Goal: Information Seeking & Learning: Learn about a topic

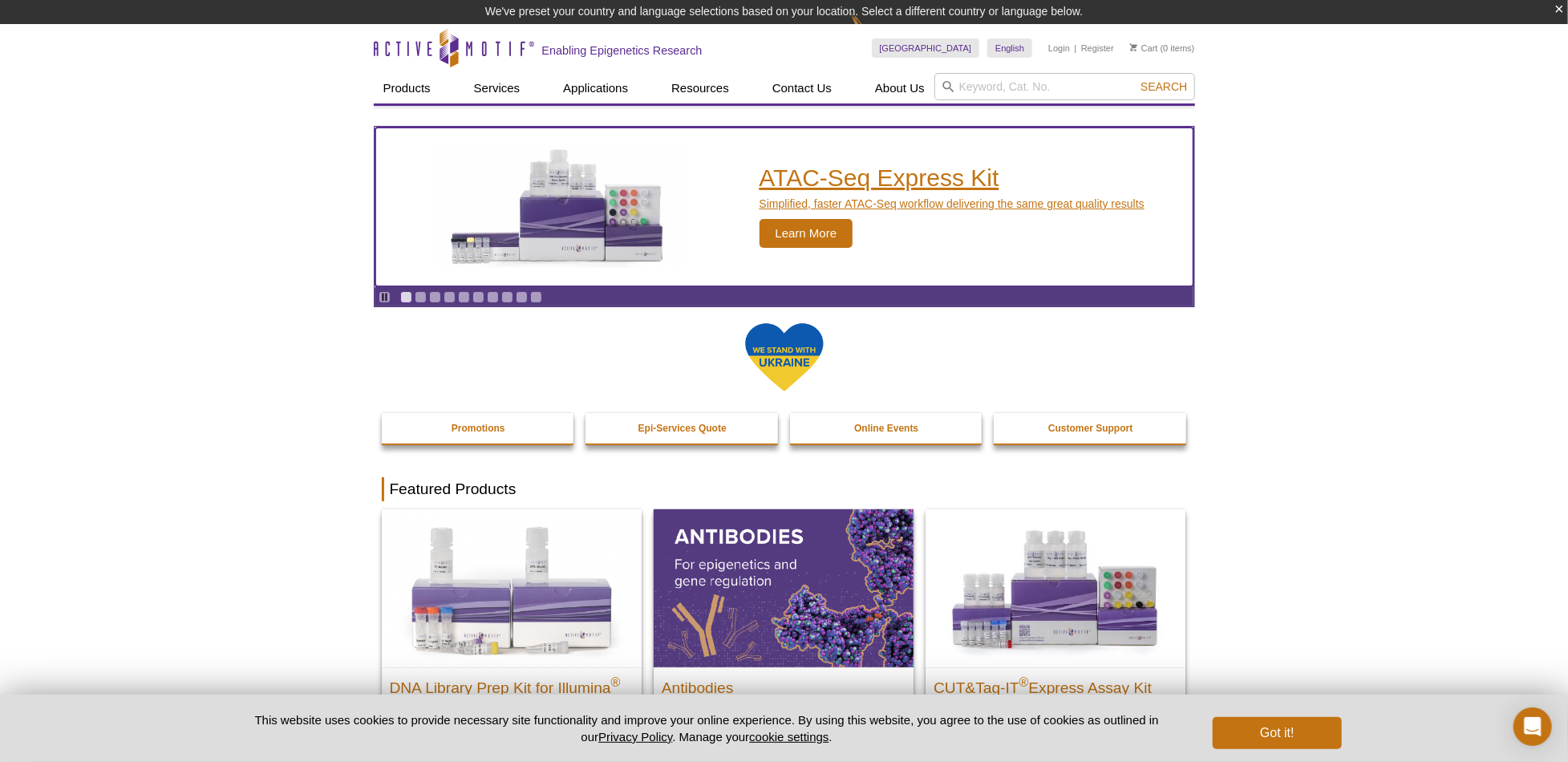
click at [830, 178] on h2 "ATAC-Seq Express Kit" at bounding box center [952, 178] width 385 height 24
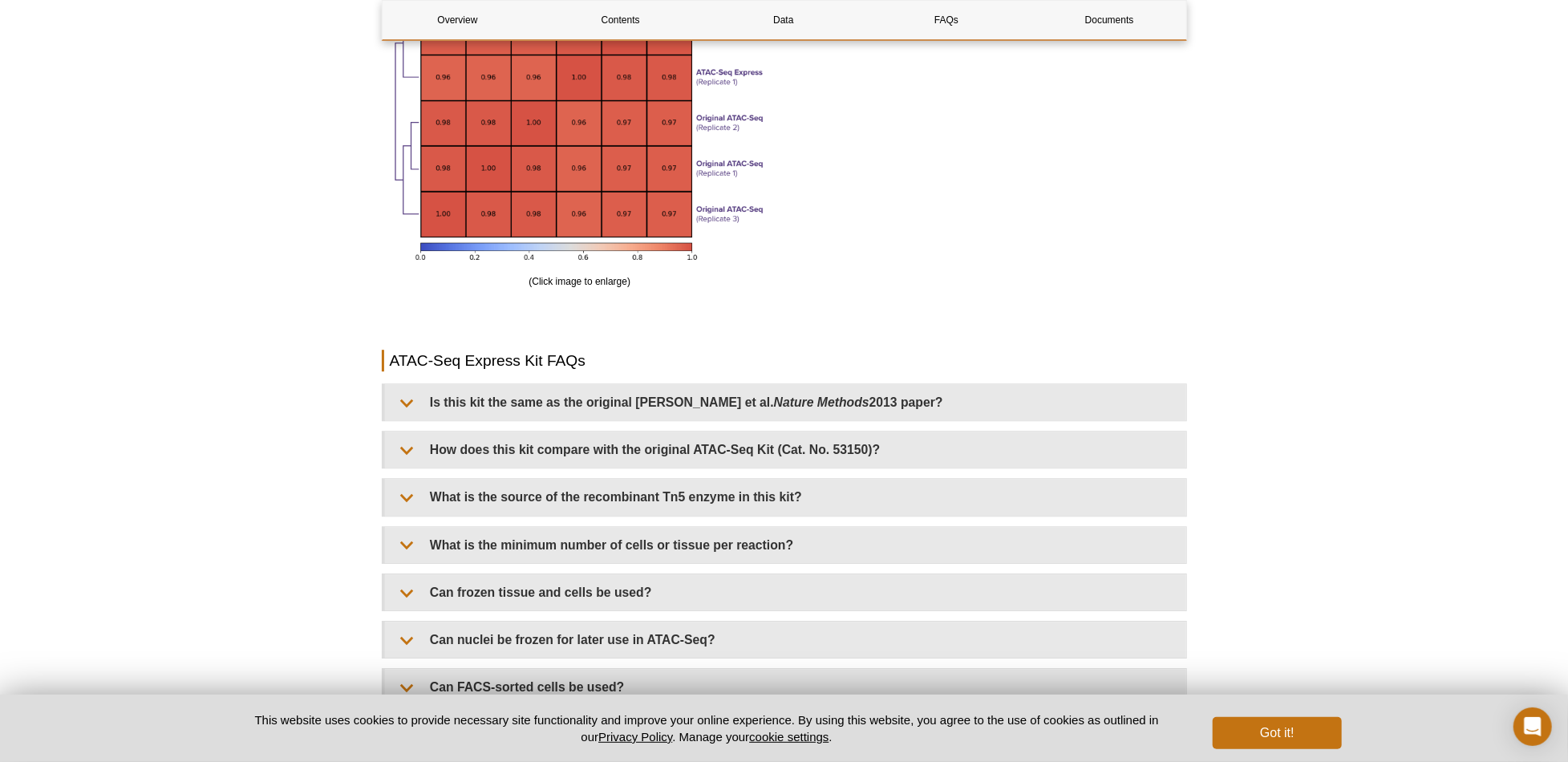
scroll to position [3023, 0]
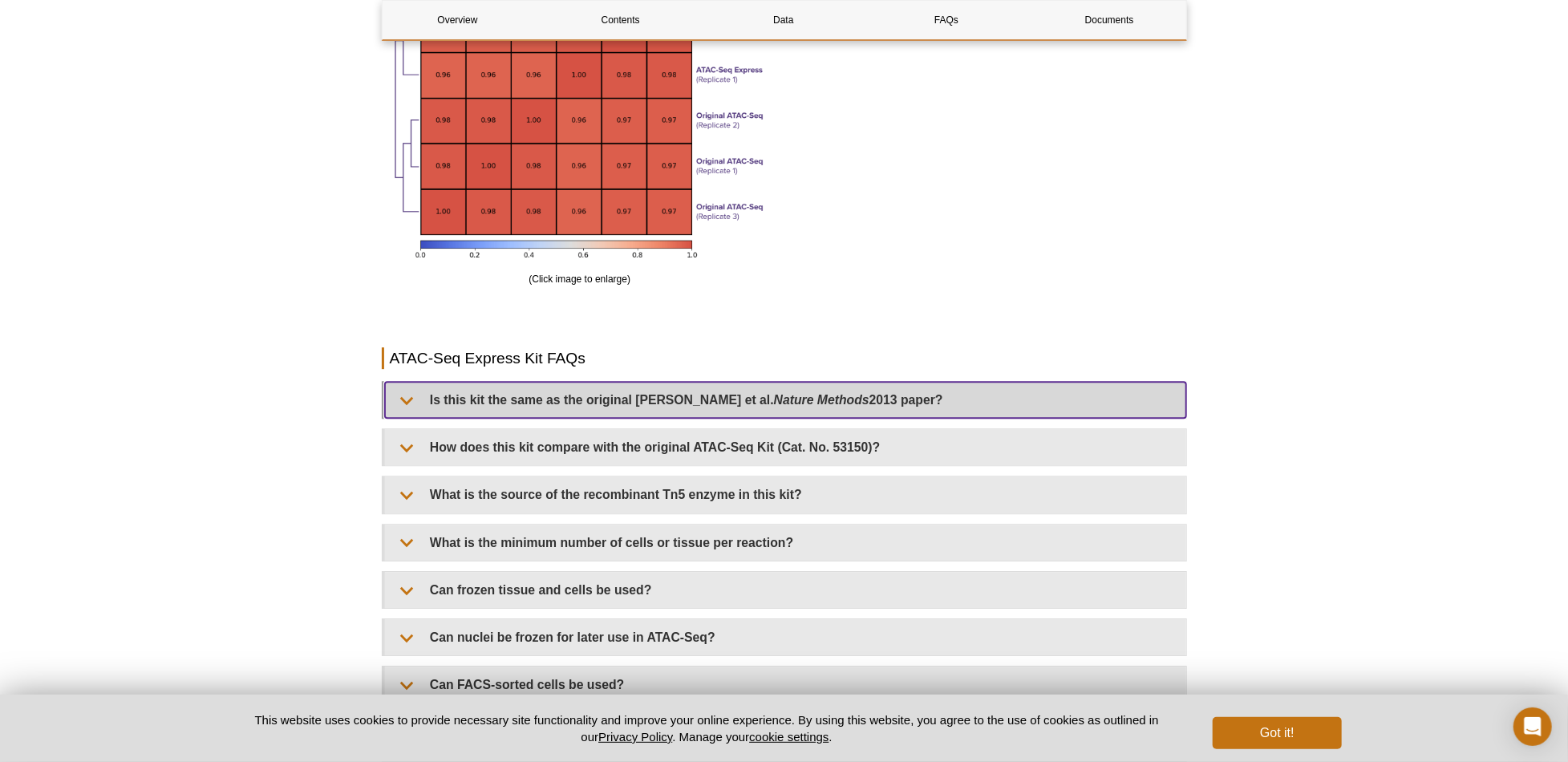
click at [417, 394] on summary "Is this kit the same as the original [PERSON_NAME] et al. Nature Methods 2013 p…" at bounding box center [785, 399] width 801 height 36
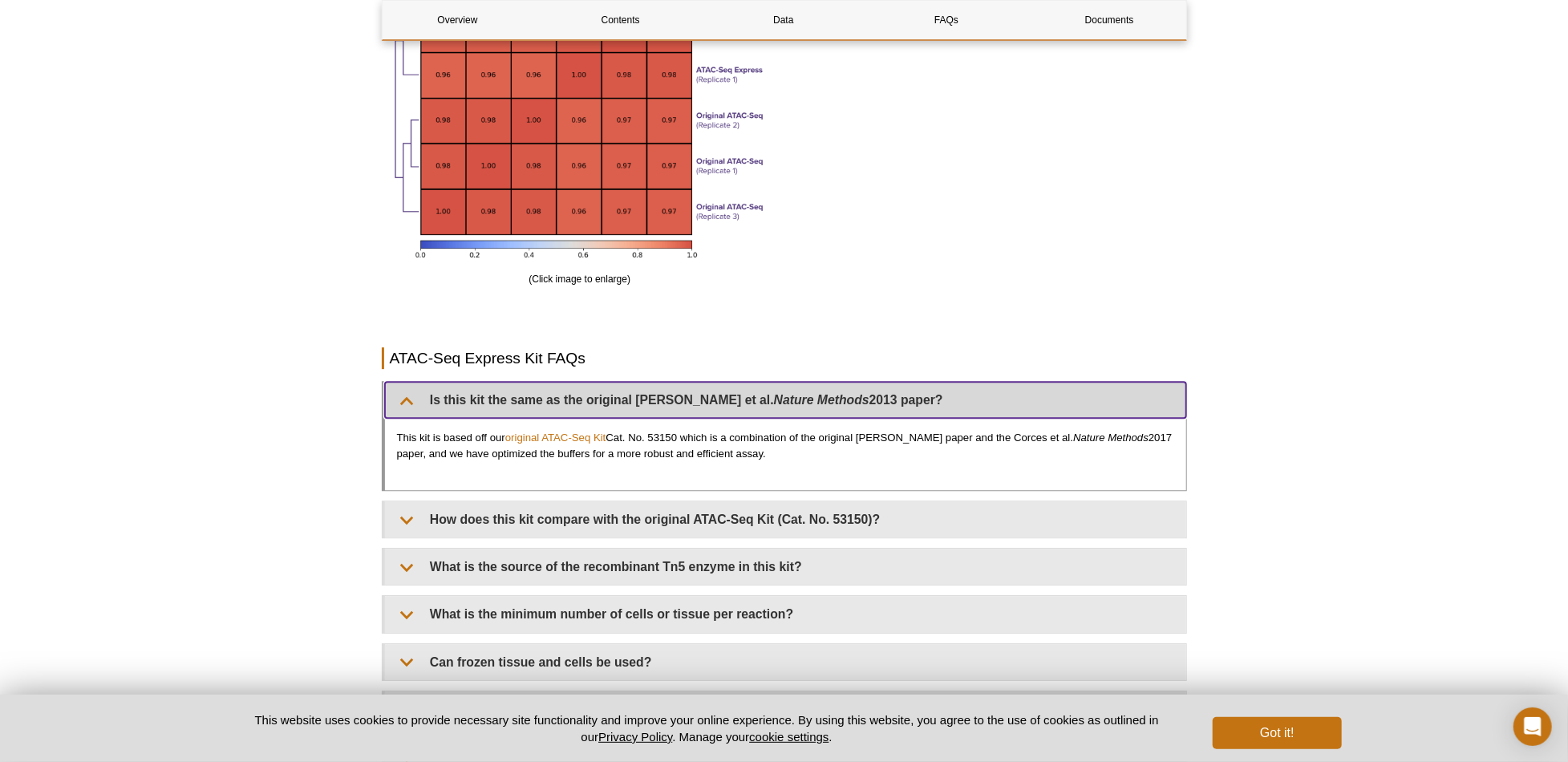
click at [413, 397] on summary "Is this kit the same as the original [PERSON_NAME] et al. Nature Methods 2013 p…" at bounding box center [785, 399] width 801 height 36
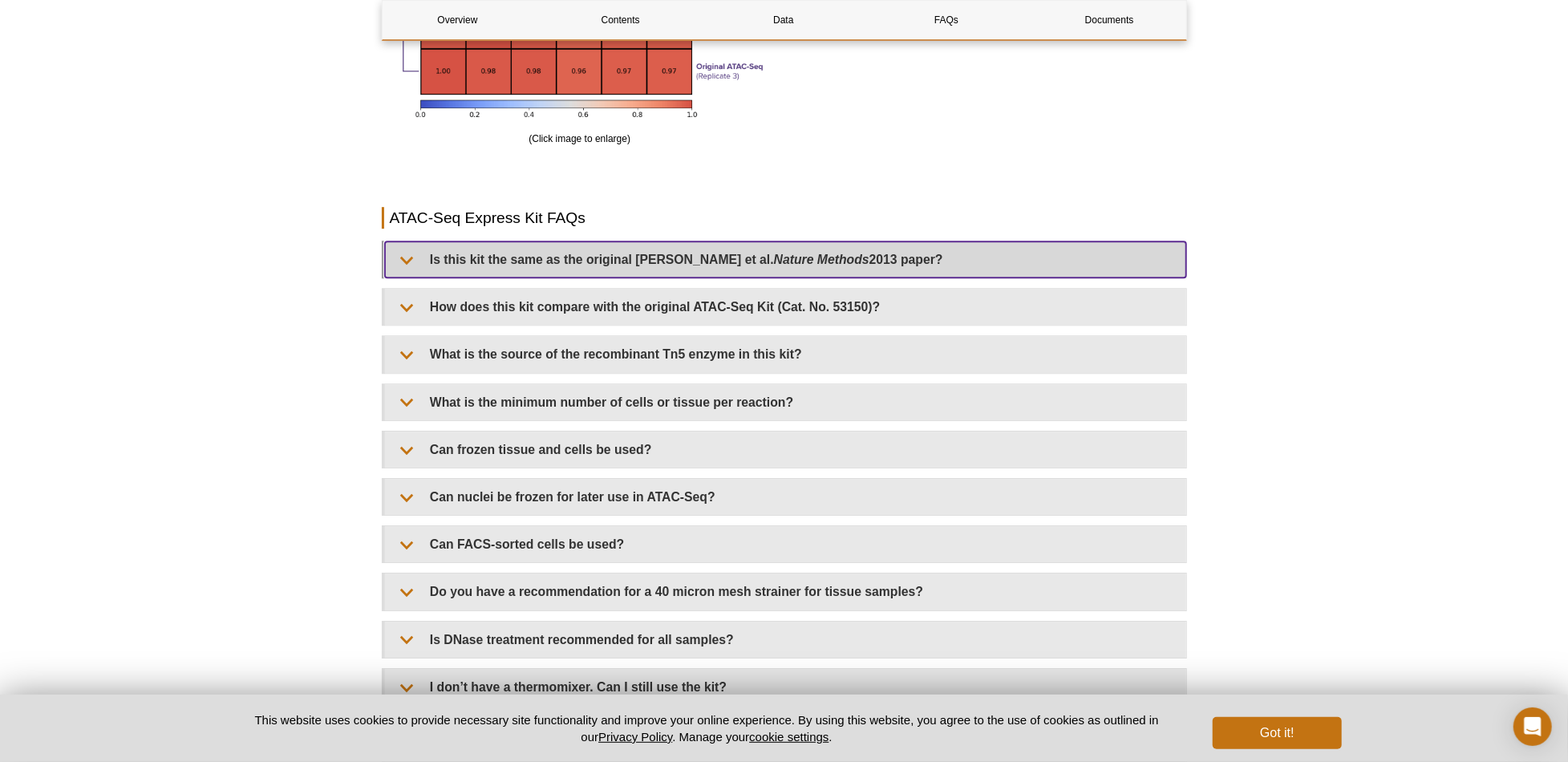
scroll to position [3183, 0]
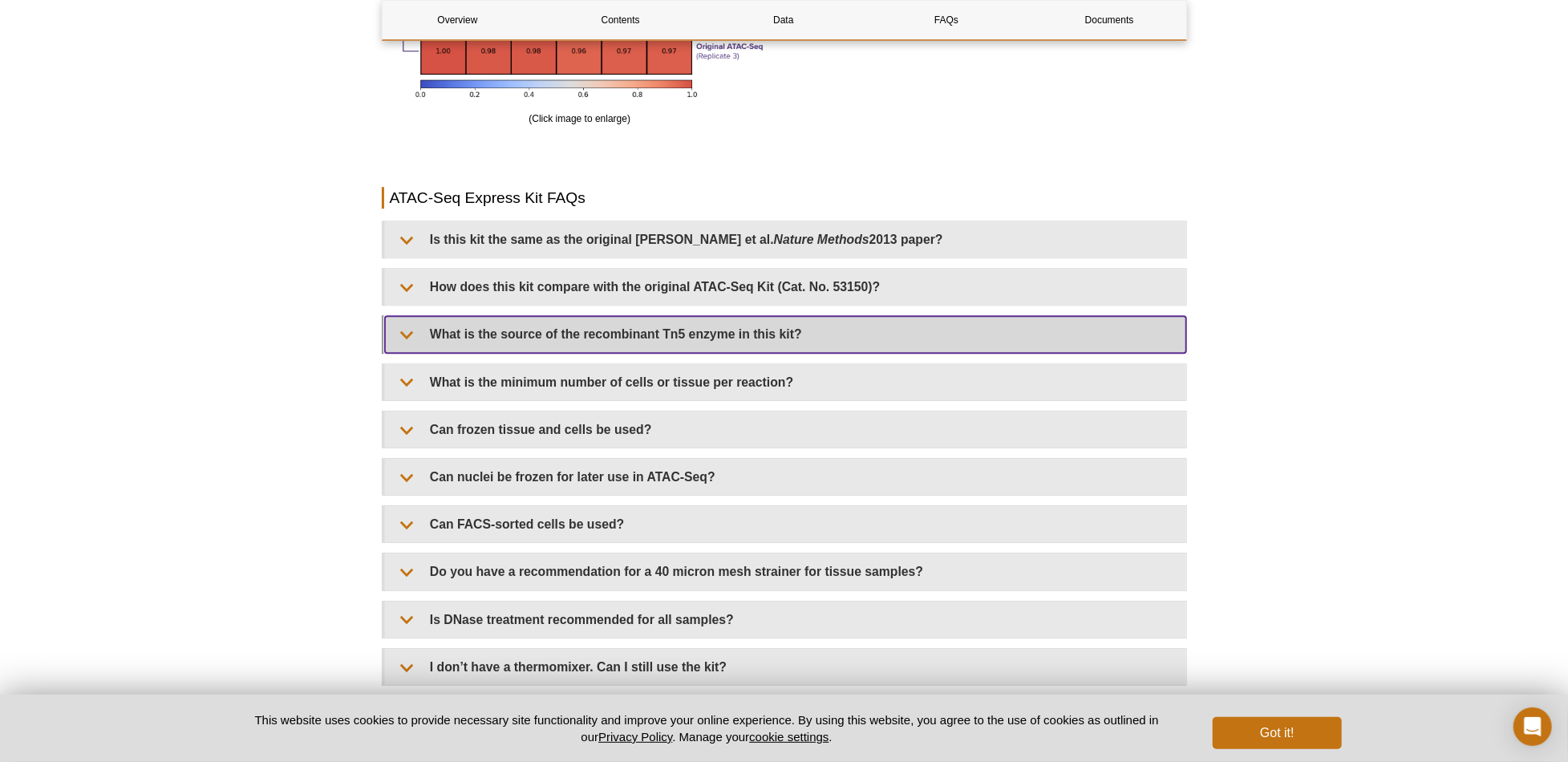
click at [418, 336] on summary "What is the source of the recombinant Tn5 enzyme in this kit?" at bounding box center [785, 334] width 801 height 36
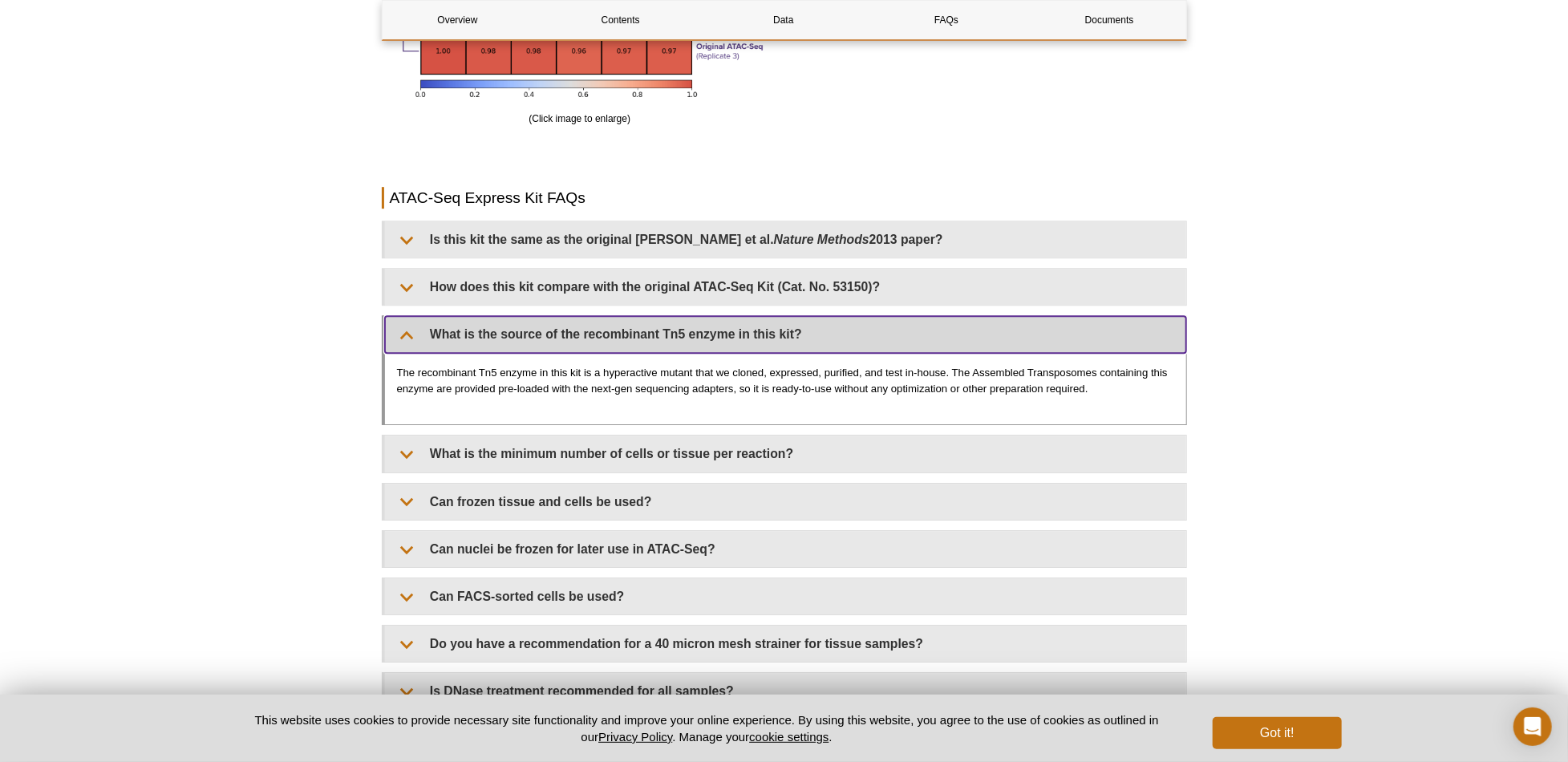
click at [416, 334] on summary "What is the source of the recombinant Tn5 enzyme in this kit?" at bounding box center [785, 334] width 801 height 36
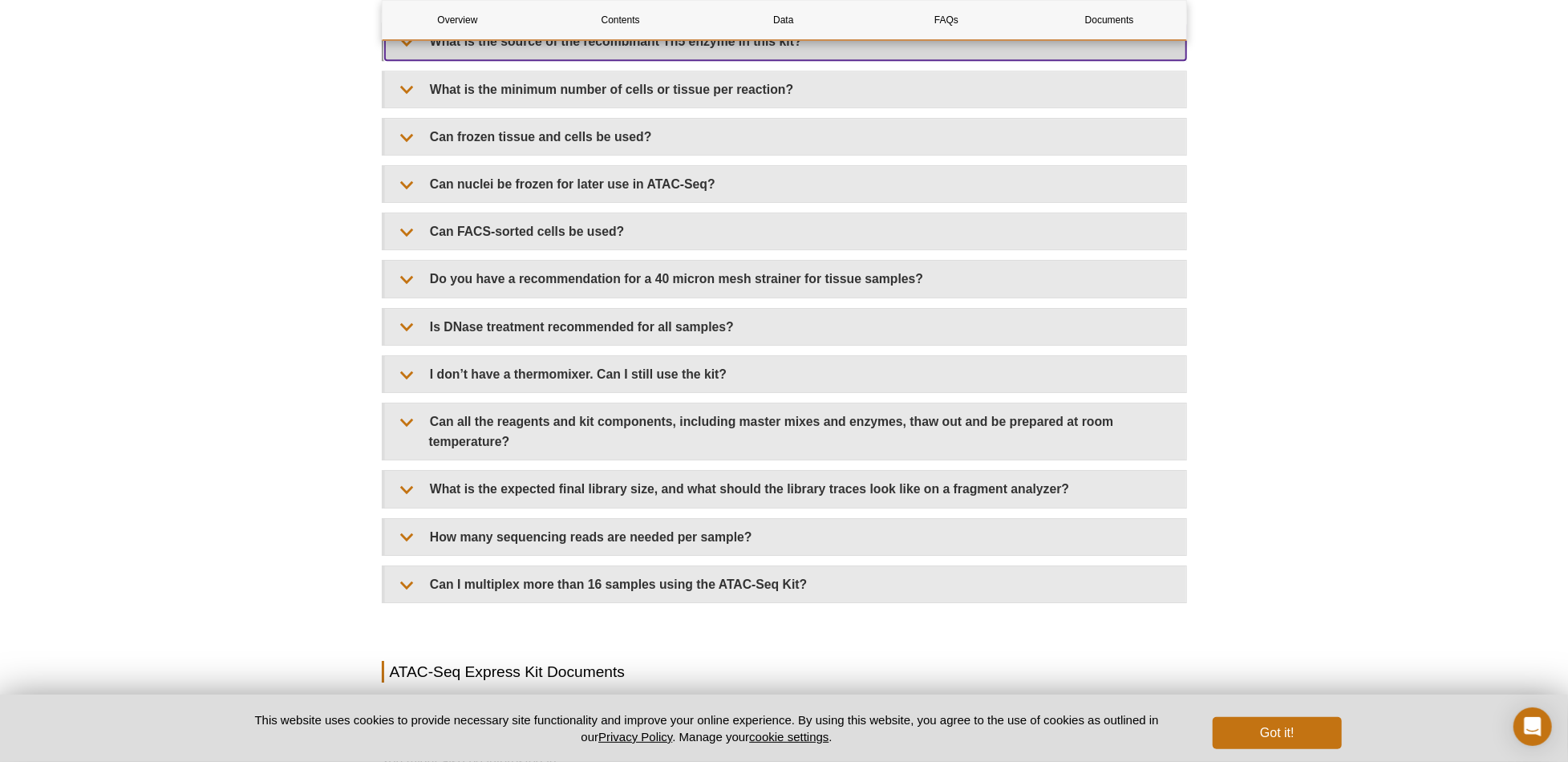
scroll to position [3504, 0]
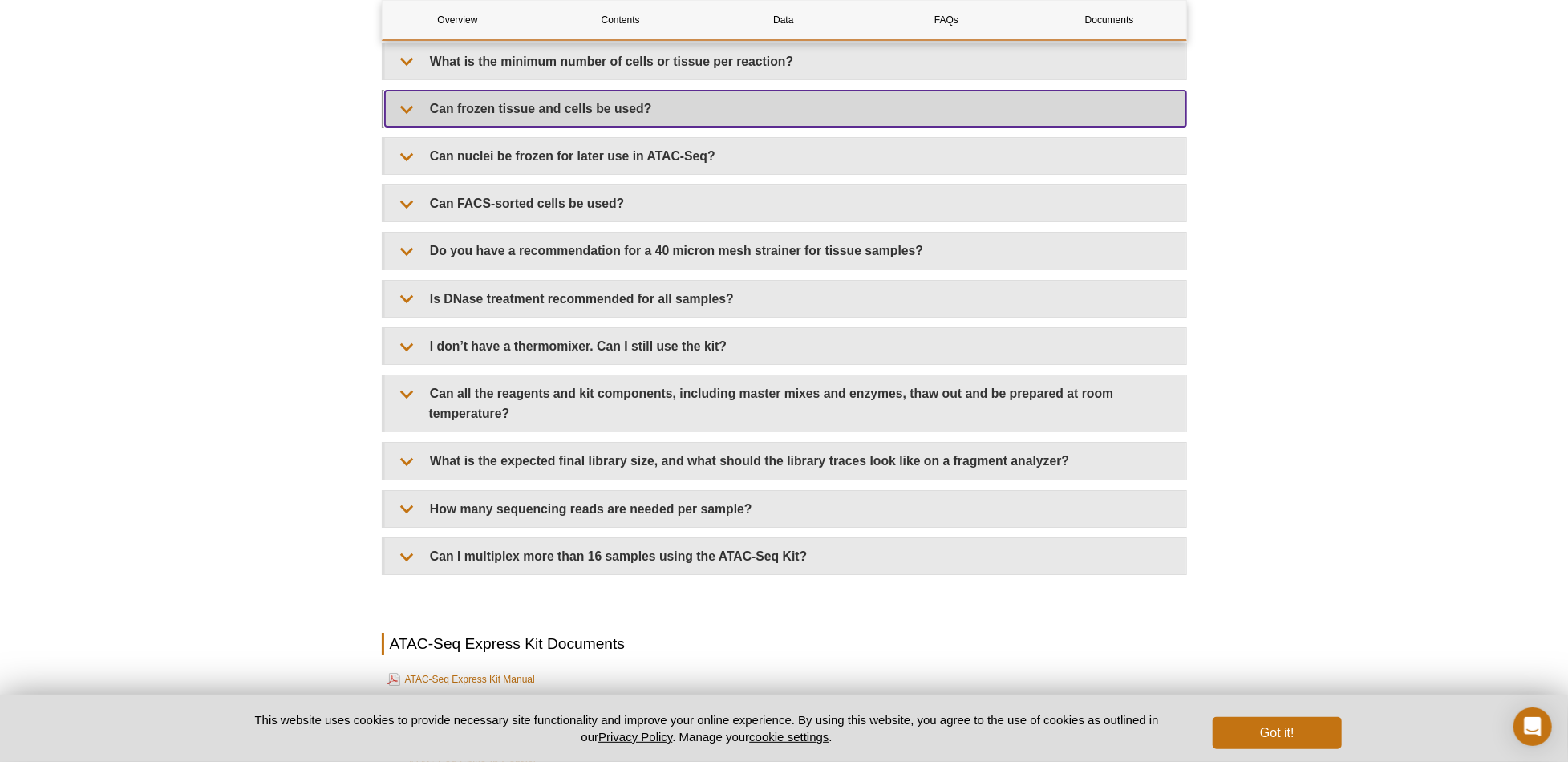
click at [432, 102] on summary "Can frozen tissue and cells be used?" at bounding box center [785, 109] width 801 height 36
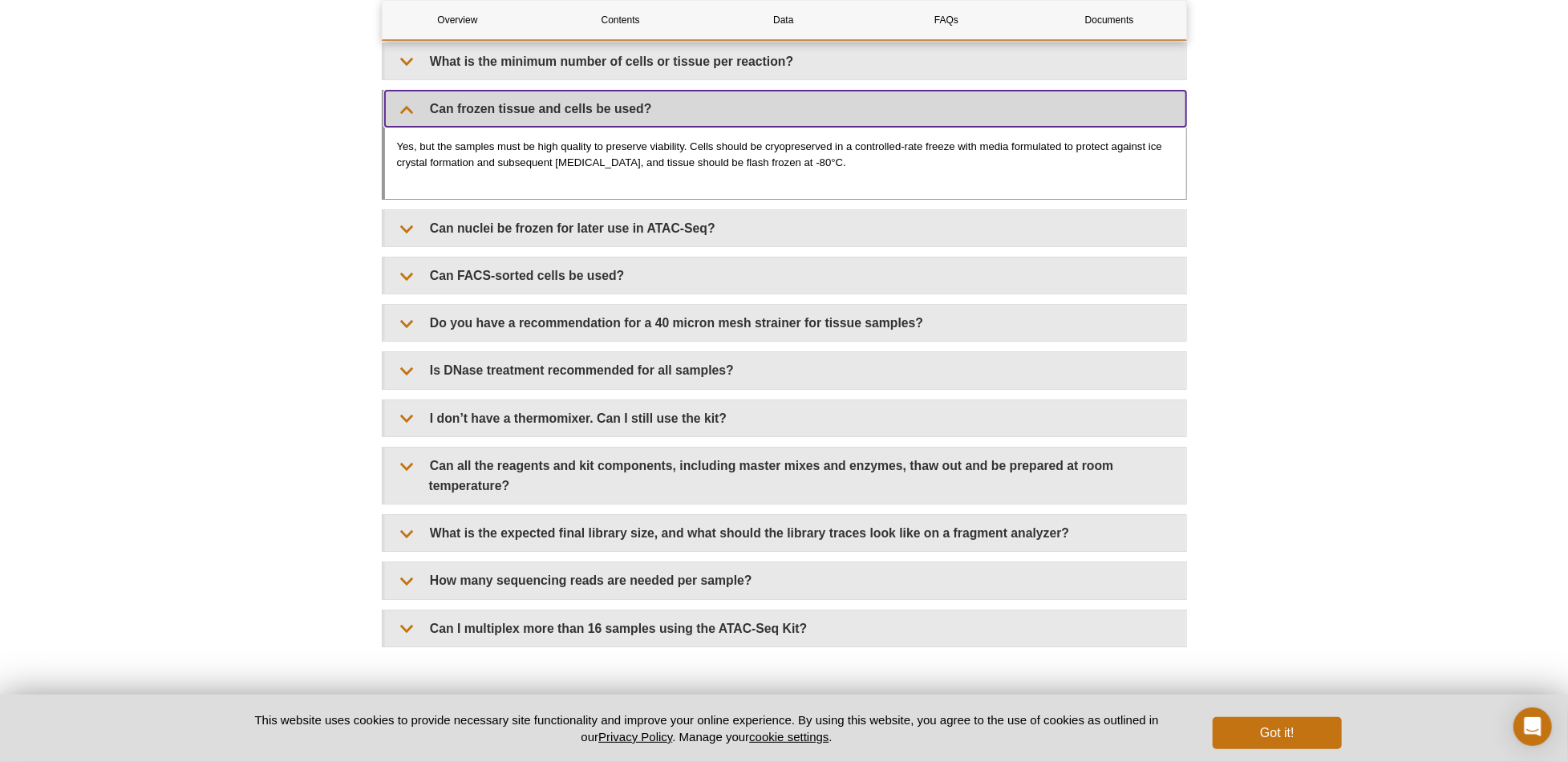
click at [428, 104] on summary "Can frozen tissue and cells be used?" at bounding box center [785, 109] width 801 height 36
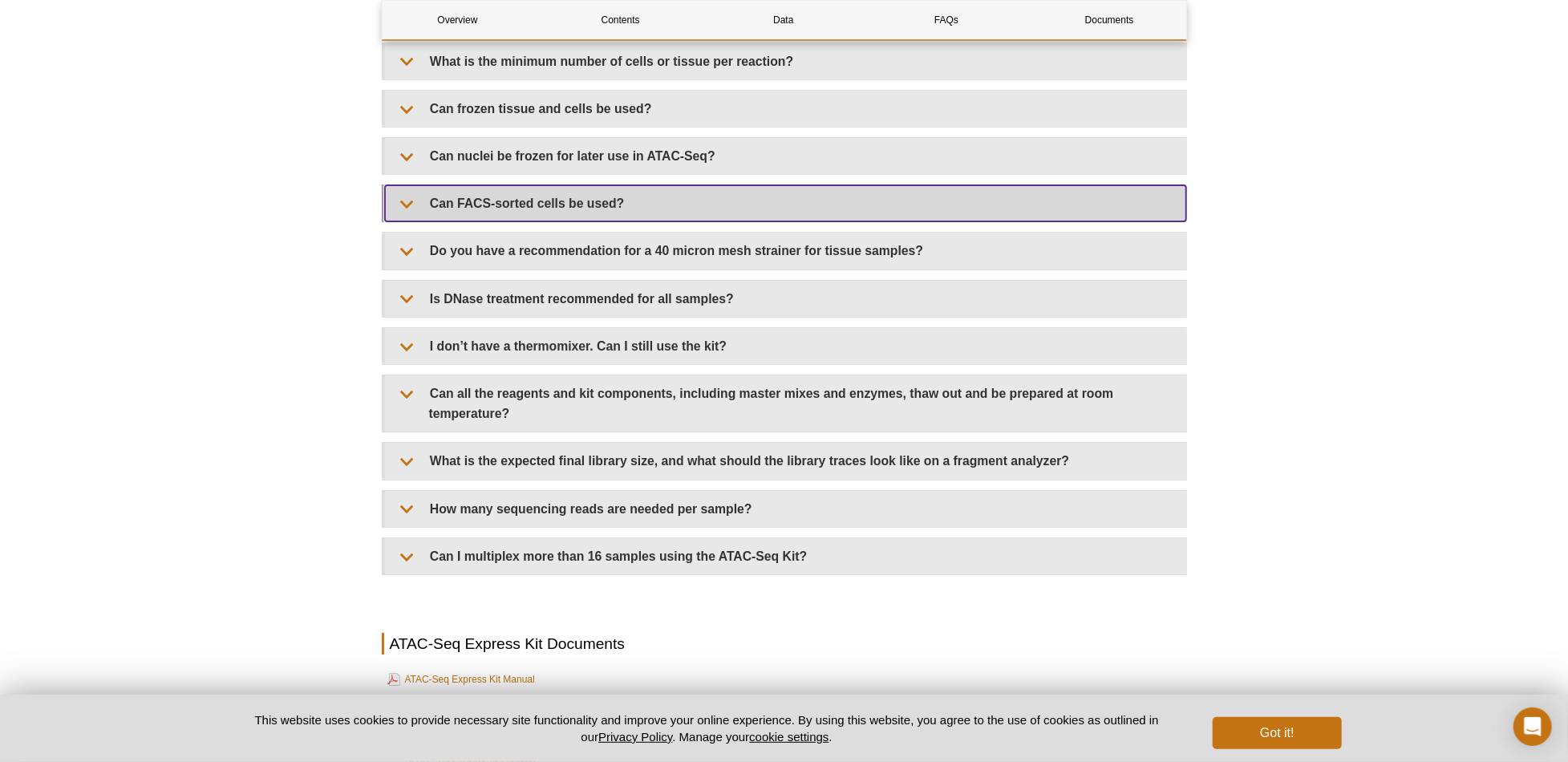
click at [426, 188] on summary "Can FACS-sorted cells be used?" at bounding box center [785, 203] width 801 height 36
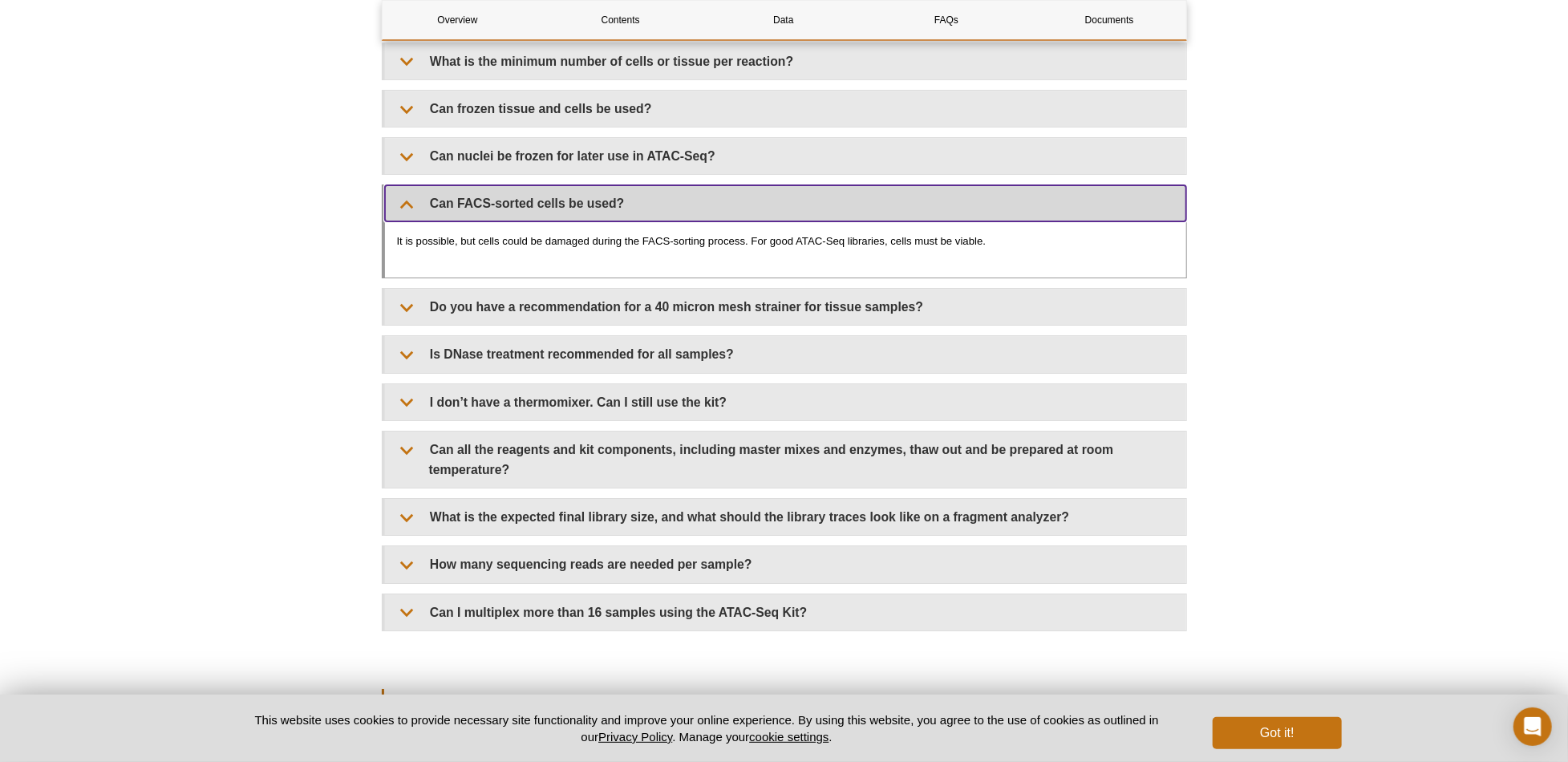
click at [428, 195] on summary "Can FACS-sorted cells be used?" at bounding box center [785, 203] width 801 height 36
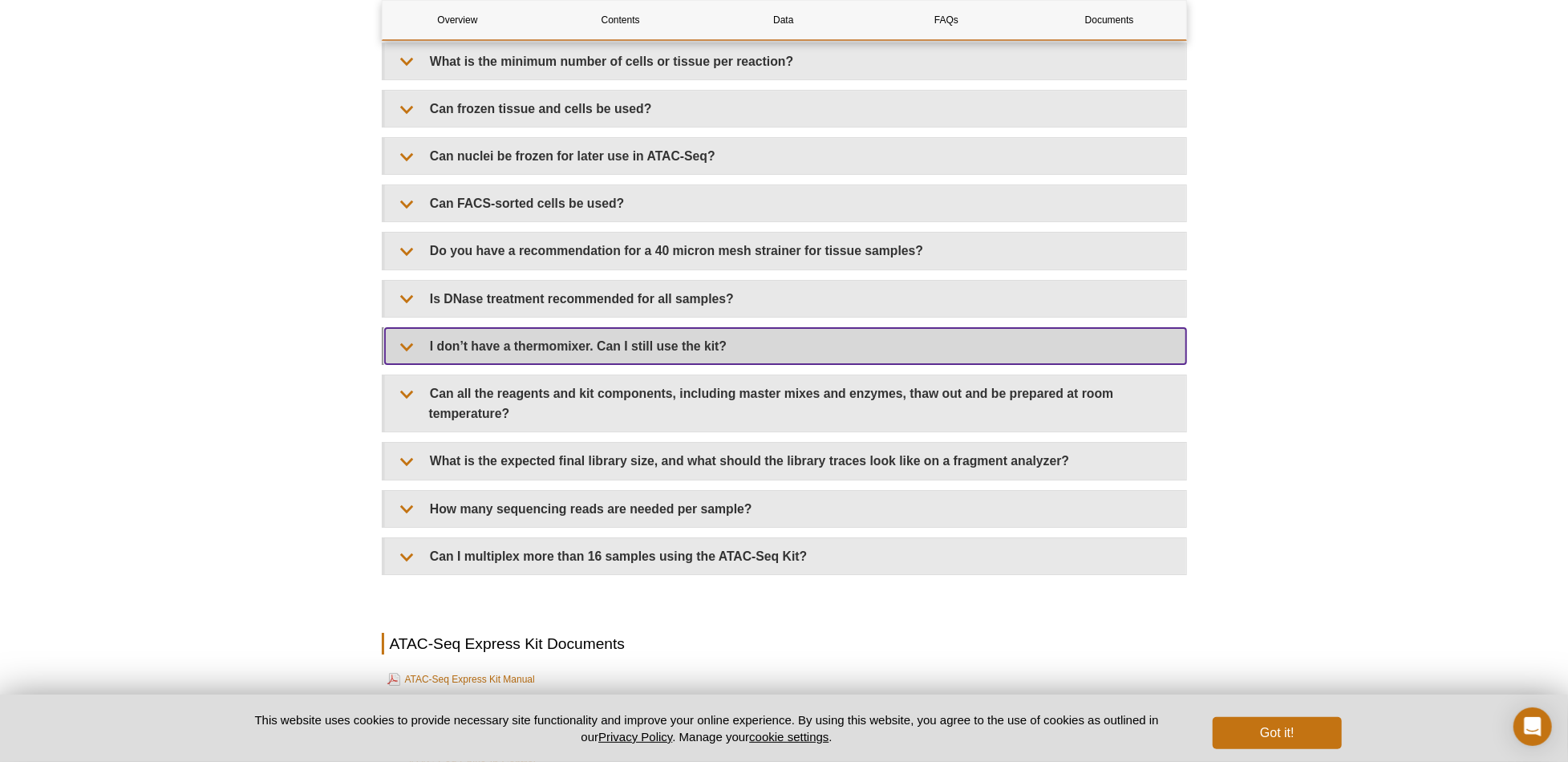
click at [421, 331] on summary "I don’t have a thermomixer. Can I still use the kit?" at bounding box center [785, 346] width 801 height 36
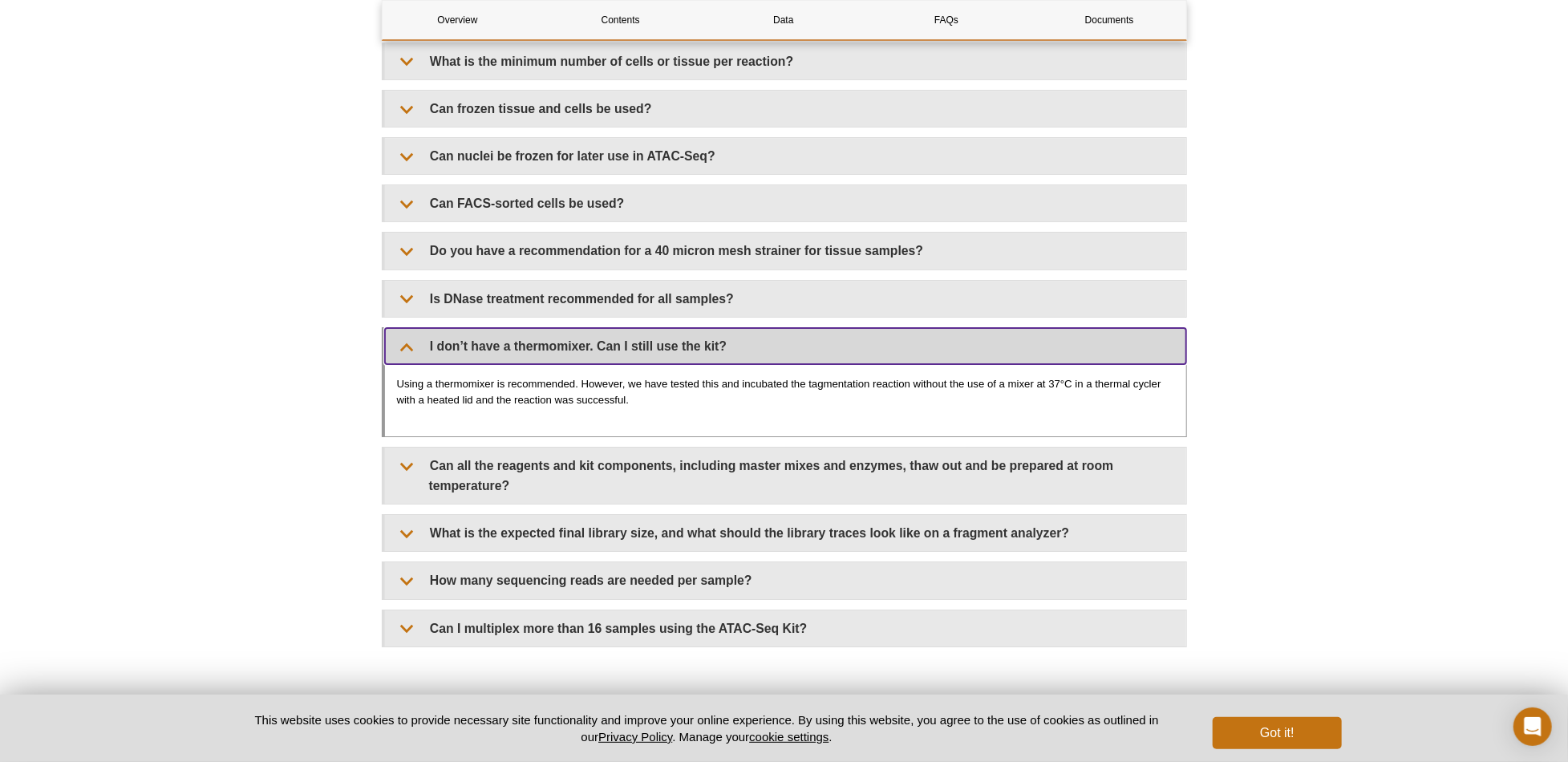
click at [426, 339] on summary "I don’t have a thermomixer. Can I still use the kit?" at bounding box center [785, 346] width 801 height 36
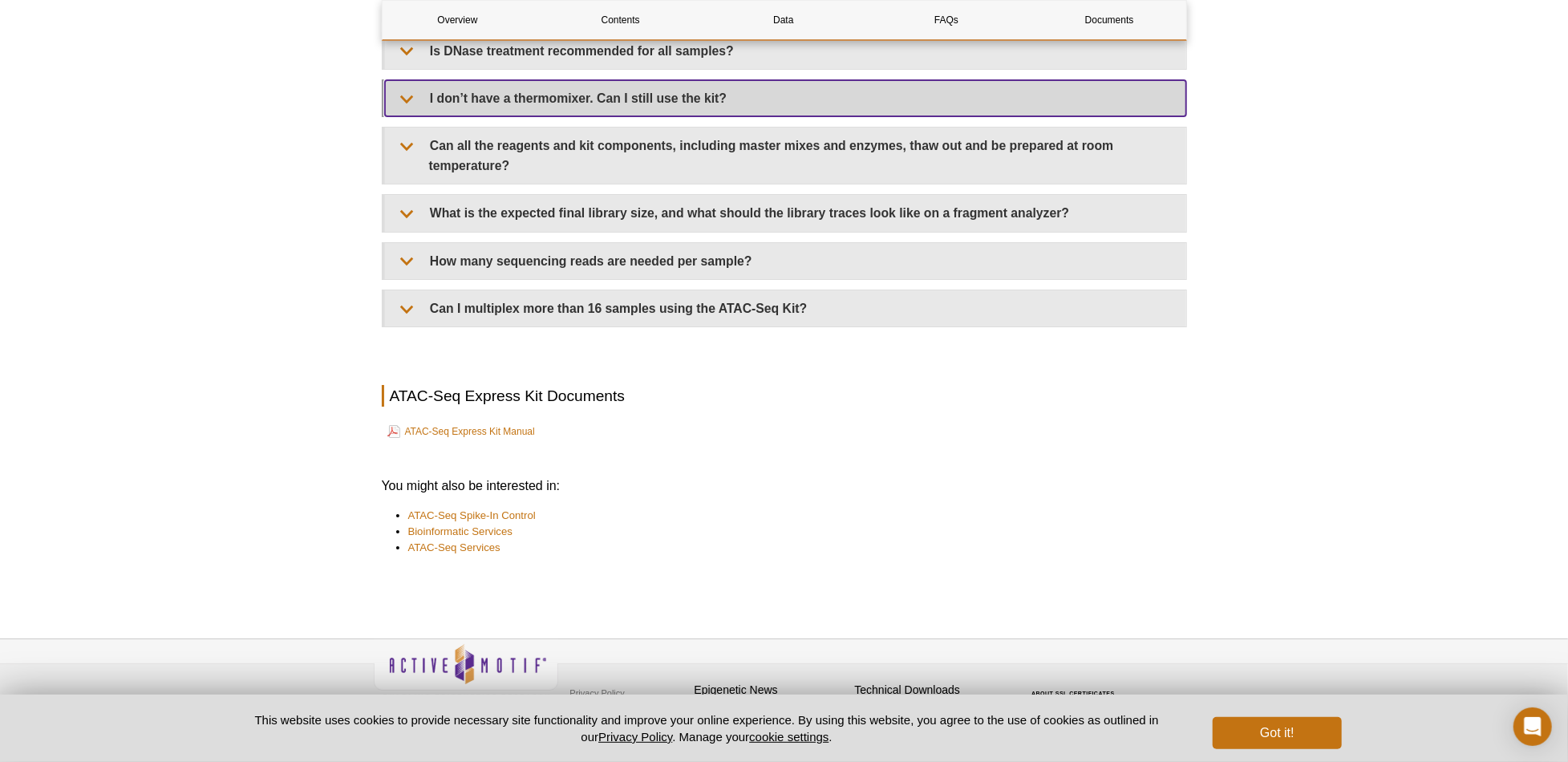
scroll to position [3754, 0]
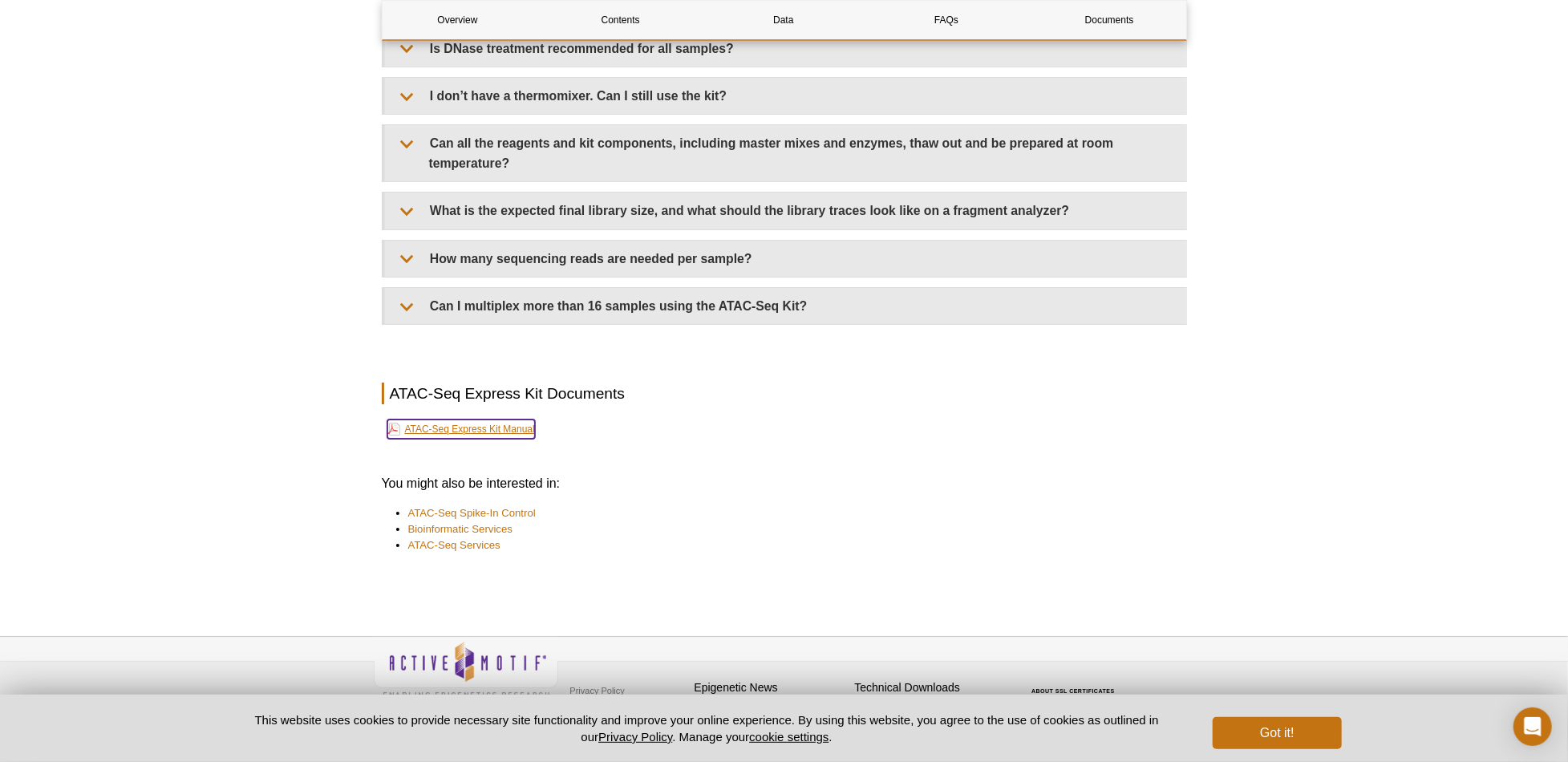
click at [471, 419] on link "ATAC-Seq Express Kit Manual" at bounding box center [461, 429] width 147 height 19
